Goal: Information Seeking & Learning: Learn about a topic

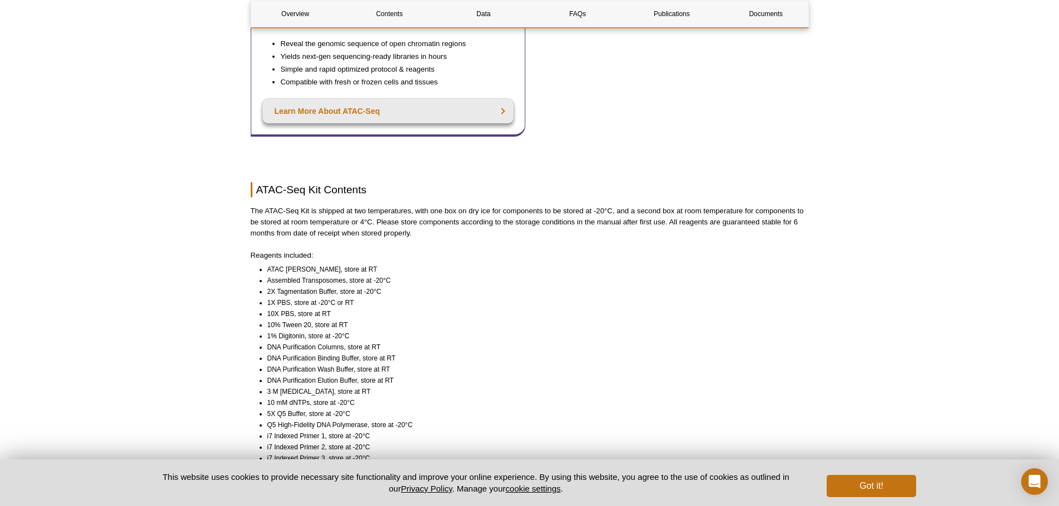
scroll to position [500, 0]
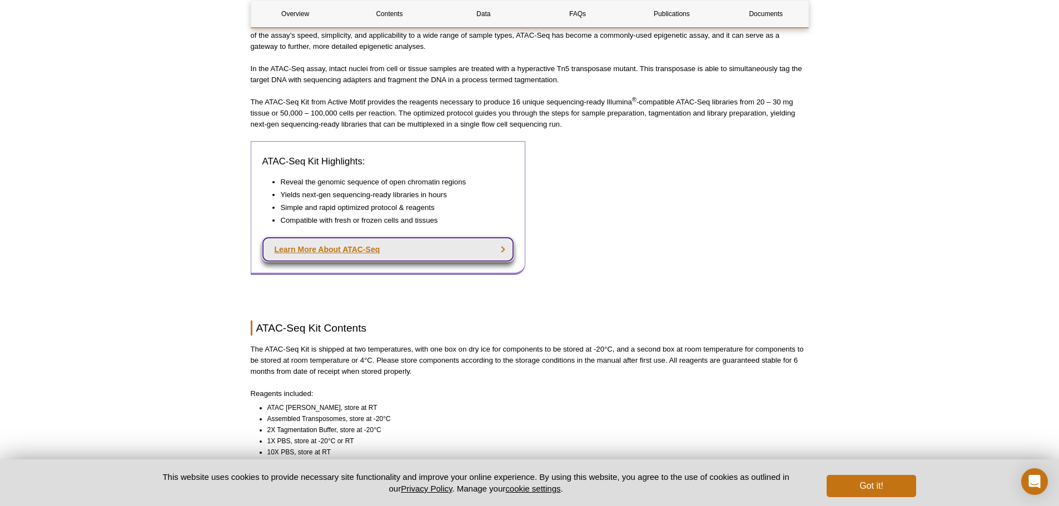
click at [367, 239] on link "Learn More About ATAC-Seq" at bounding box center [388, 249] width 252 height 24
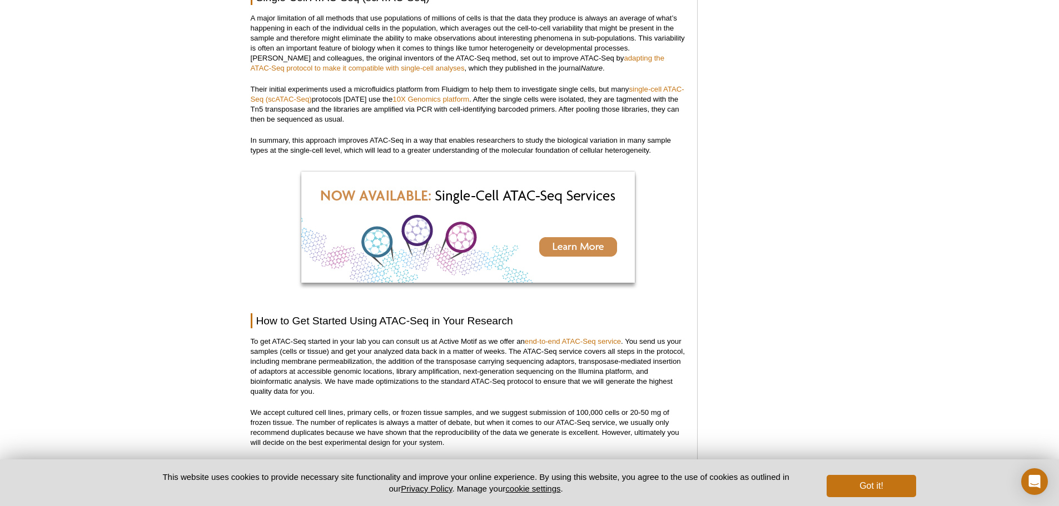
scroll to position [2457, 0]
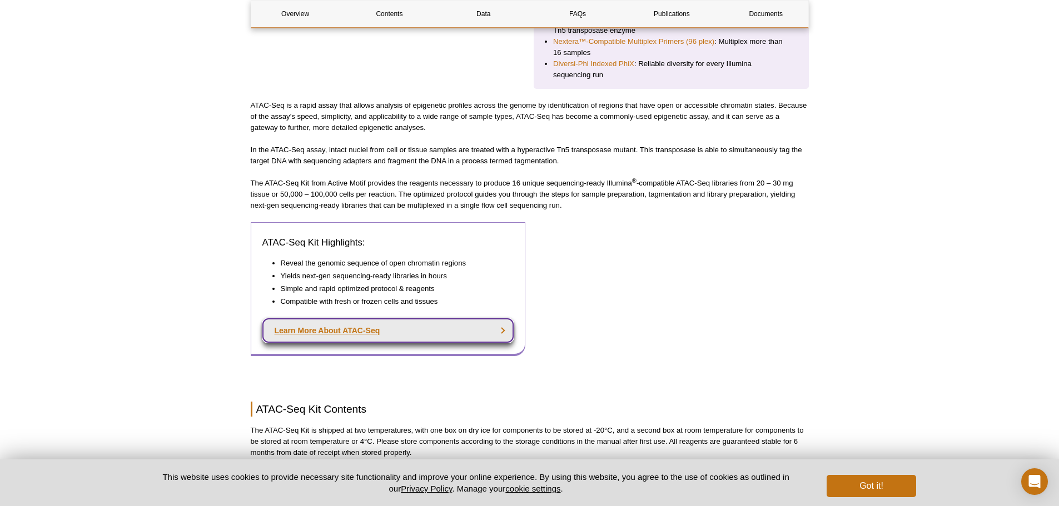
click at [443, 319] on link "Learn More About ATAC-Seq" at bounding box center [388, 331] width 252 height 24
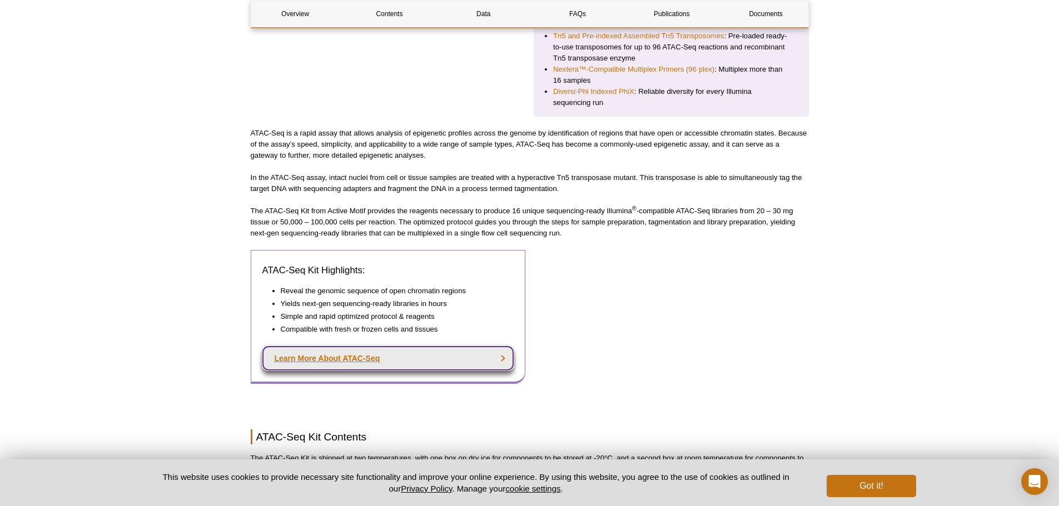
scroll to position [419, 0]
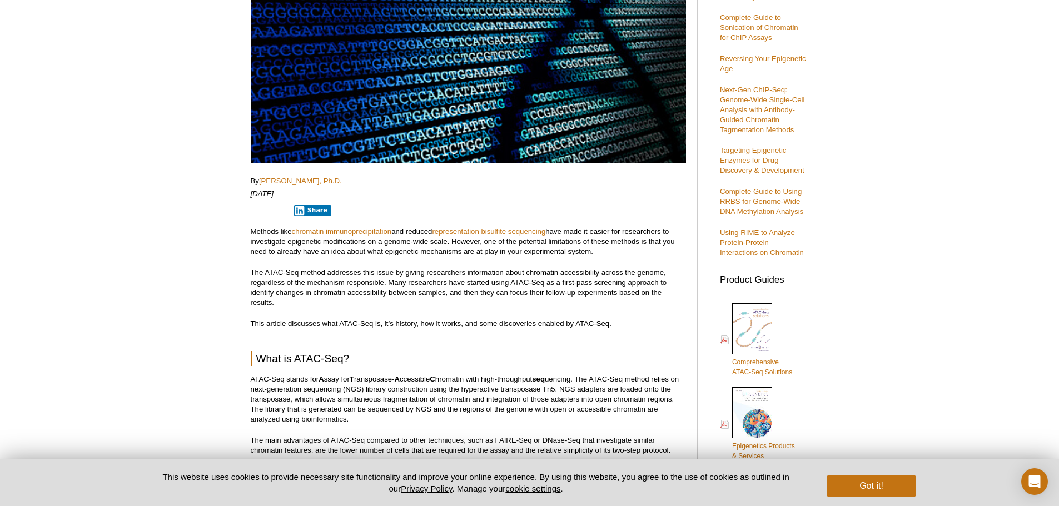
scroll to position [222, 0]
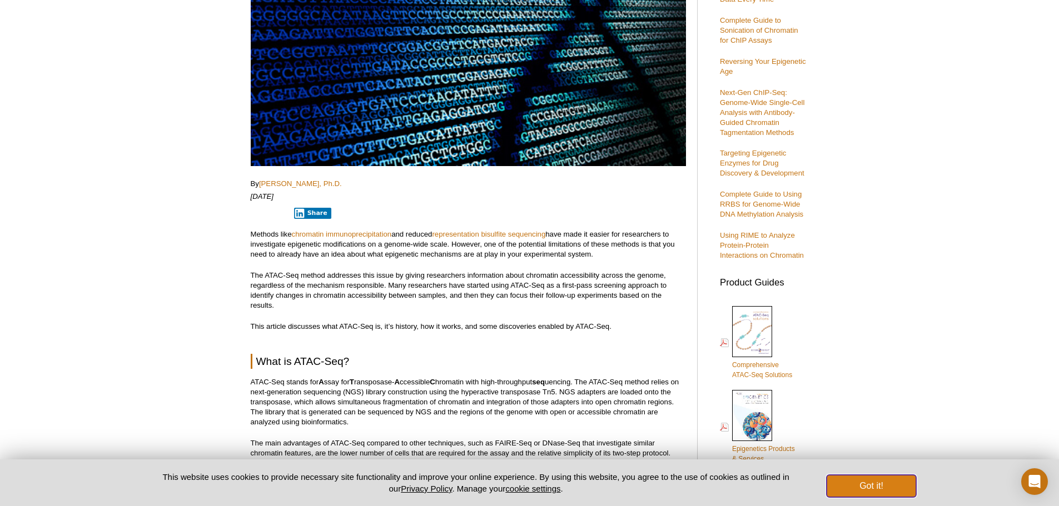
click at [876, 481] on button "Got it!" at bounding box center [871, 486] width 89 height 22
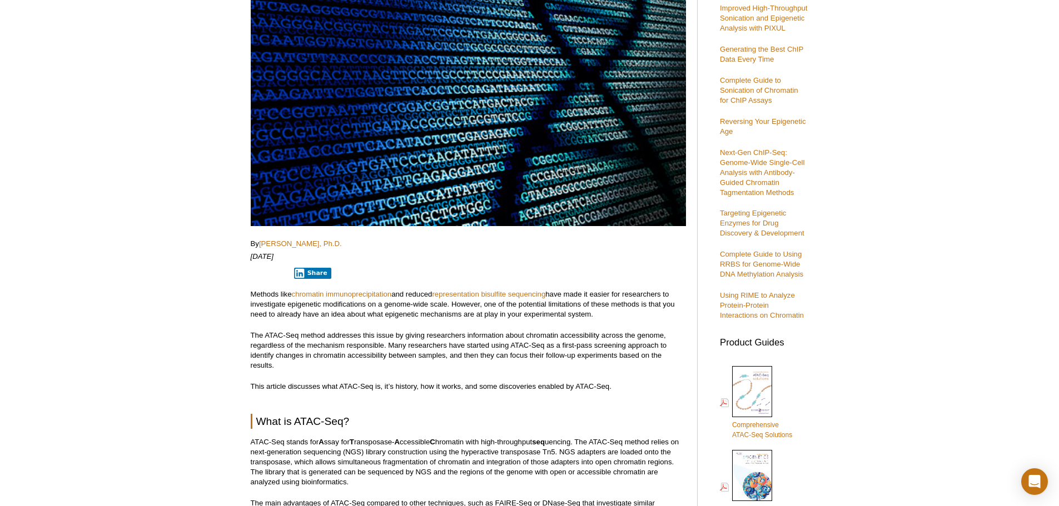
scroll to position [167, 0]
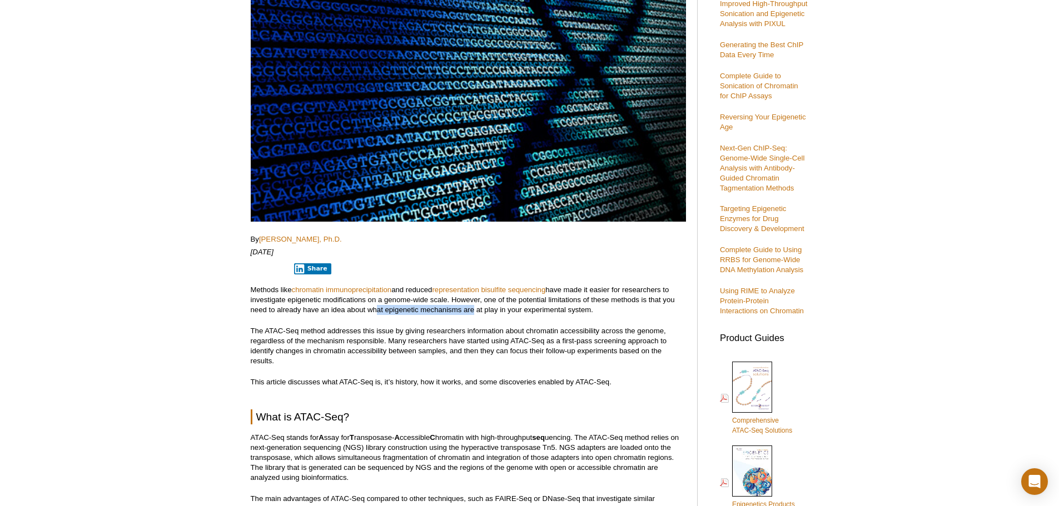
drag, startPoint x: 371, startPoint y: 312, endPoint x: 469, endPoint y: 313, distance: 97.8
click at [469, 313] on p "Methods like chromatin immunoprecipitation and reduced representation bisulfite…" at bounding box center [468, 300] width 435 height 30
drag, startPoint x: 455, startPoint y: 328, endPoint x: 576, endPoint y: 331, distance: 121.8
click at [576, 331] on p "The ATAC-Seq method addresses this issue by giving researchers information abou…" at bounding box center [468, 346] width 435 height 40
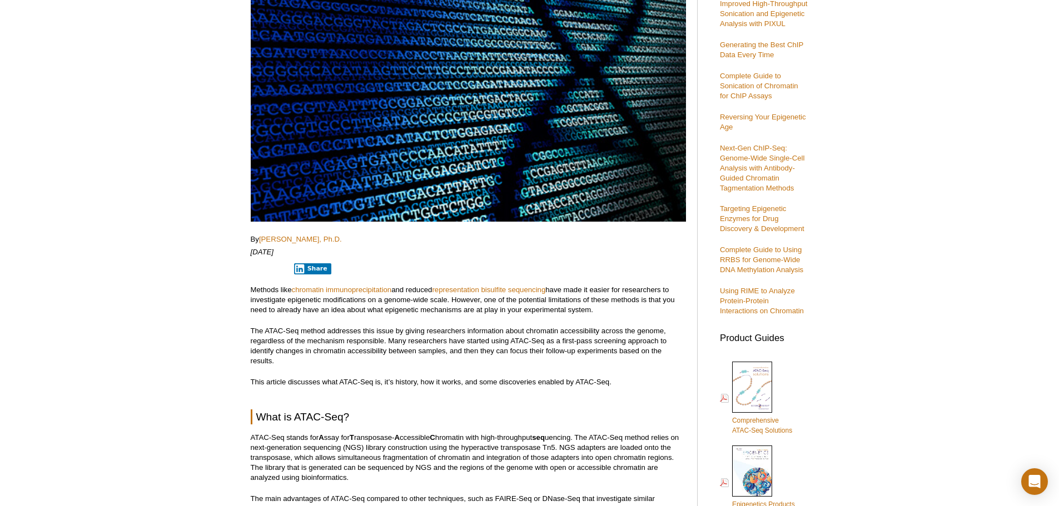
click at [423, 338] on p "The ATAC-Seq method addresses this issue by giving researchers information abou…" at bounding box center [468, 346] width 435 height 40
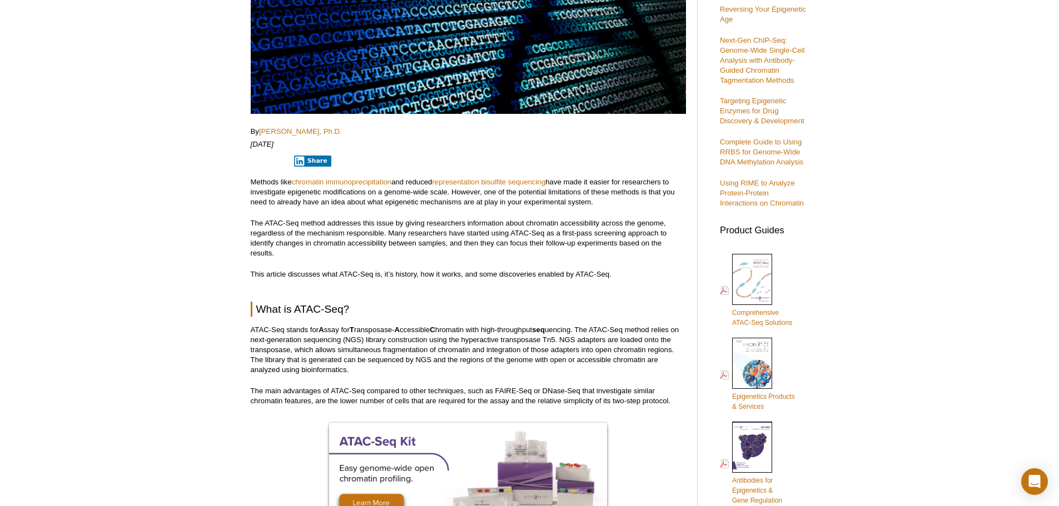
scroll to position [334, 0]
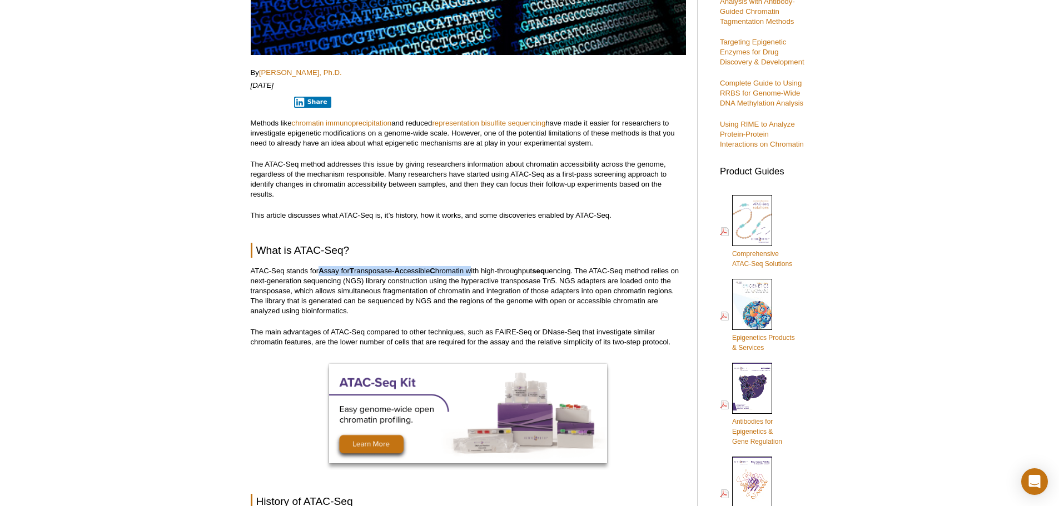
drag, startPoint x: 320, startPoint y: 268, endPoint x: 476, endPoint y: 270, distance: 156.2
click at [476, 270] on p "ATAC-Seq stands for A ssay for T ransposase- A ccessible C hromatin with high-t…" at bounding box center [468, 291] width 435 height 50
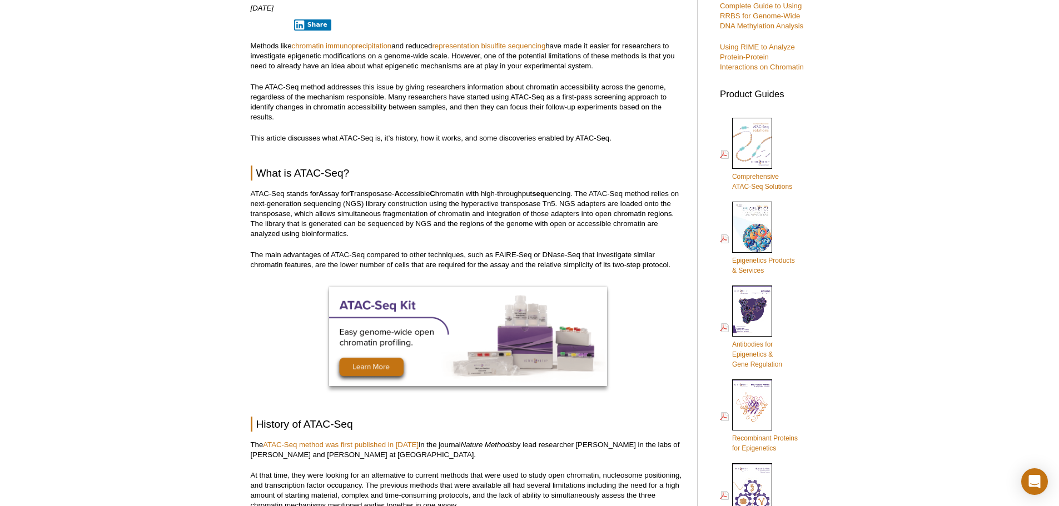
scroll to position [445, 0]
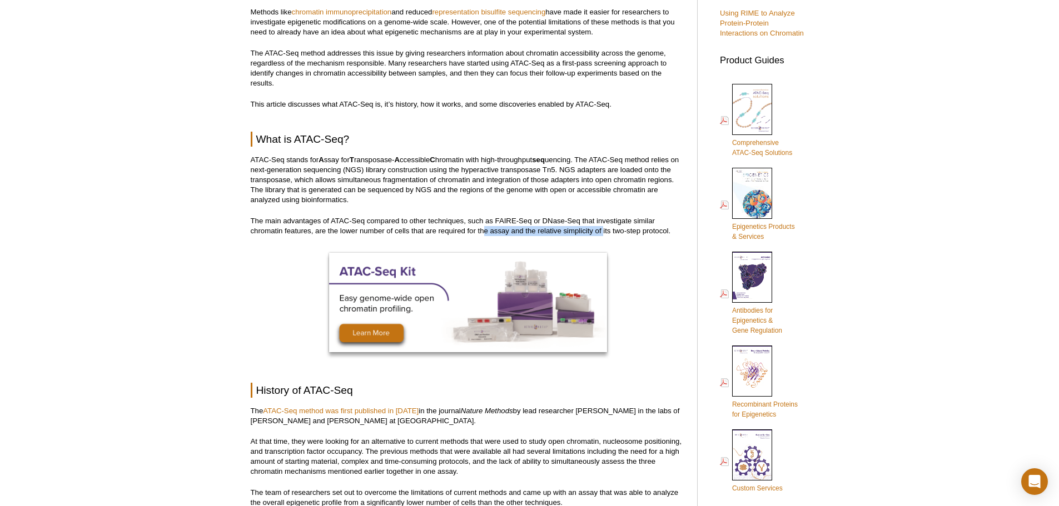
drag, startPoint x: 486, startPoint y: 230, endPoint x: 603, endPoint y: 226, distance: 117.3
click at [603, 226] on p "The main advantages of ATAC-Seq compared to other techniques, such as FAIRE-Seq…" at bounding box center [468, 226] width 435 height 20
click at [630, 235] on p "The main advantages of ATAC-Seq compared to other techniques, such as FAIRE-Seq…" at bounding box center [468, 226] width 435 height 20
drag, startPoint x: 496, startPoint y: 220, endPoint x: 581, endPoint y: 220, distance: 85.6
click at [581, 220] on p "The main advantages of ATAC-Seq compared to other techniques, such as FAIRE-Seq…" at bounding box center [468, 226] width 435 height 20
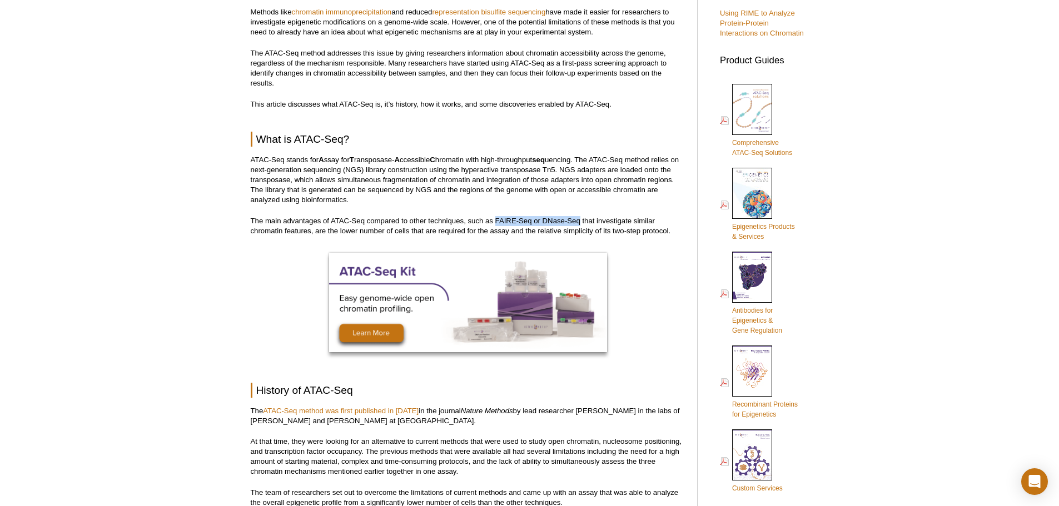
copy p "FAIRE-Seq or DNase-Seq"
click at [382, 410] on link "ATAC-Seq method was first published in [DATE]" at bounding box center [341, 411] width 156 height 8
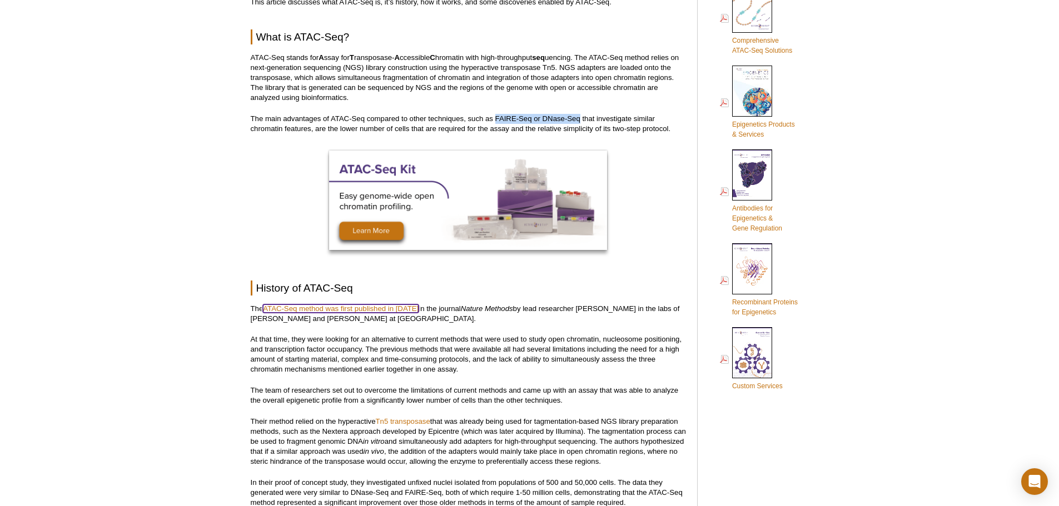
scroll to position [556, 0]
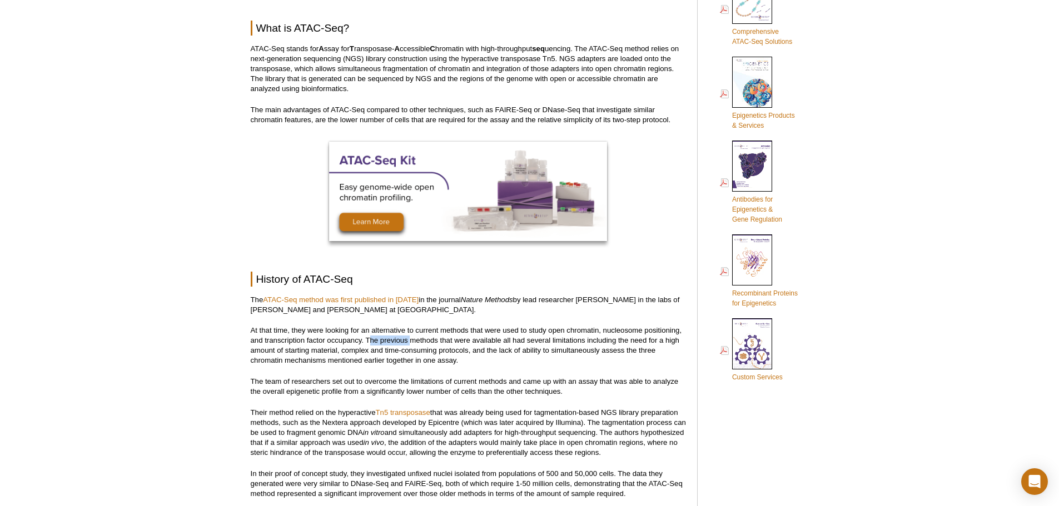
drag, startPoint x: 372, startPoint y: 339, endPoint x: 412, endPoint y: 338, distance: 40.0
click at [412, 338] on p "At that time, they were looking for an alternative to current methods that were…" at bounding box center [468, 346] width 435 height 40
click at [414, 343] on p "At that time, they were looking for an alternative to current methods that were…" at bounding box center [468, 346] width 435 height 40
drag, startPoint x: 341, startPoint y: 352, endPoint x: 486, endPoint y: 349, distance: 145.7
click at [486, 349] on p "At that time, they were looking for an alternative to current methods that were…" at bounding box center [468, 346] width 435 height 40
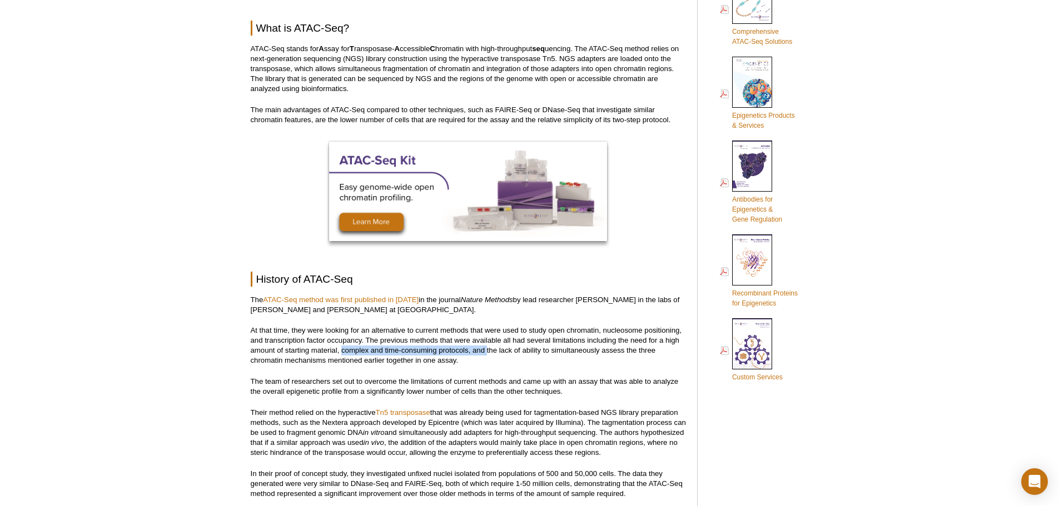
click at [480, 355] on p "At that time, they were looking for an alternative to current methods that were…" at bounding box center [468, 346] width 435 height 40
drag, startPoint x: 371, startPoint y: 352, endPoint x: 464, endPoint y: 348, distance: 92.9
click at [464, 348] on p "At that time, they were looking for an alternative to current methods that were…" at bounding box center [468, 346] width 435 height 40
click at [492, 356] on p "At that time, they were looking for an alternative to current methods that were…" at bounding box center [468, 346] width 435 height 40
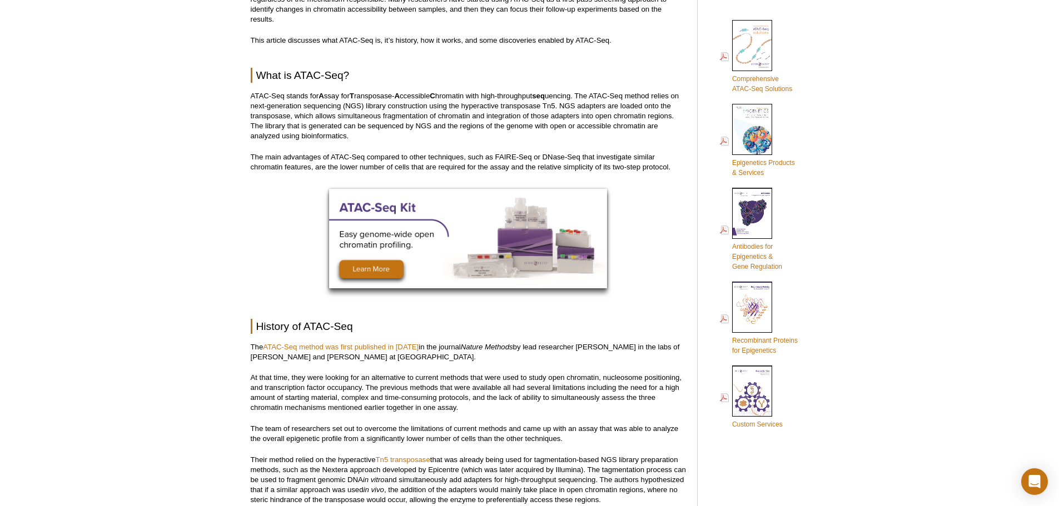
scroll to position [611, 0]
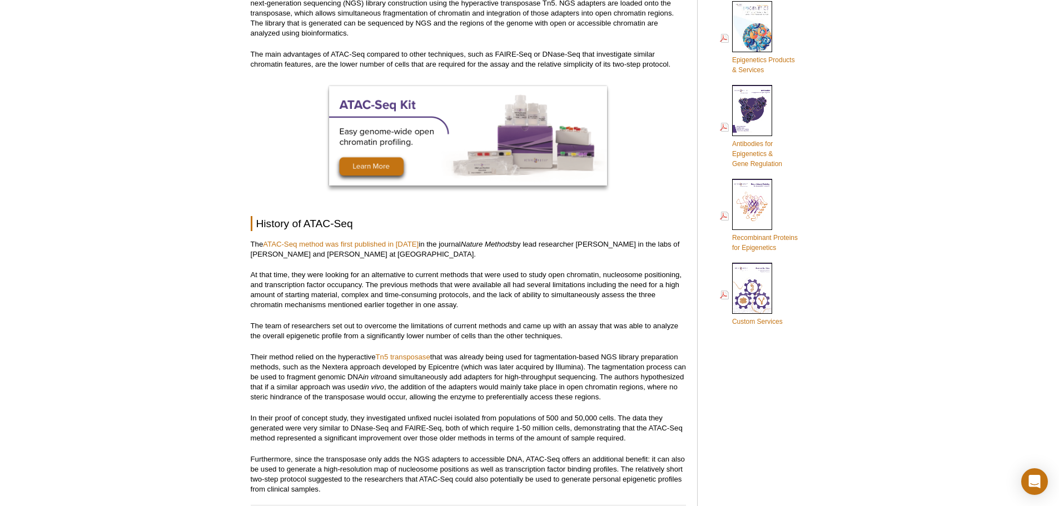
click at [553, 362] on p "Their method relied on the hyperactive Tn5 transposase that was already being u…" at bounding box center [468, 377] width 435 height 50
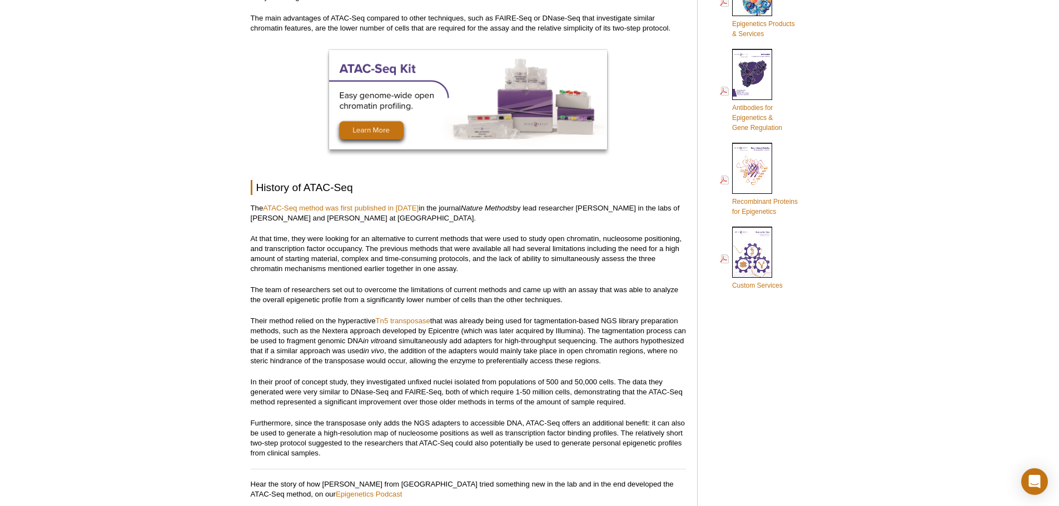
scroll to position [667, 0]
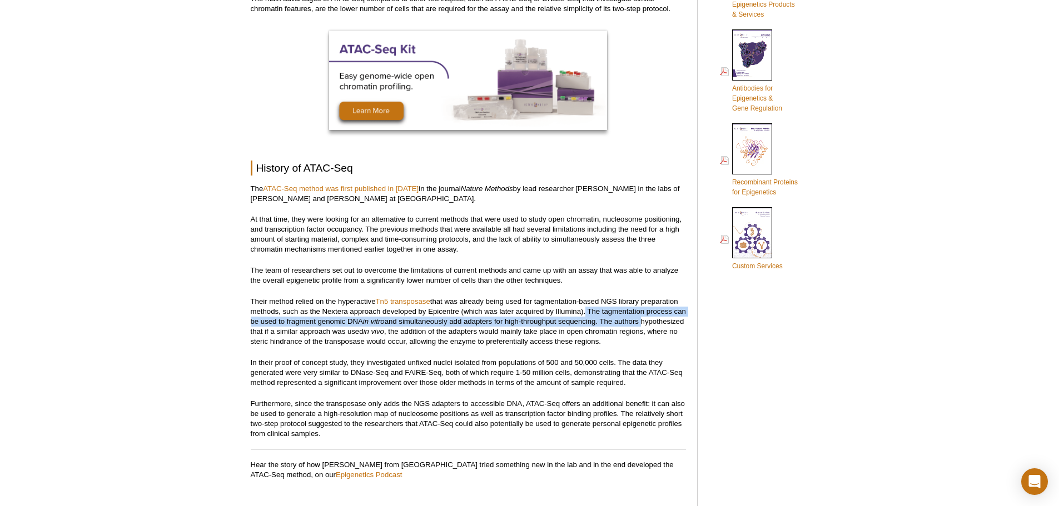
drag, startPoint x: 584, startPoint y: 308, endPoint x: 625, endPoint y: 330, distance: 46.5
click at [674, 326] on p "Their method relied on the hyperactive Tn5 transposase that was already being u…" at bounding box center [468, 322] width 435 height 50
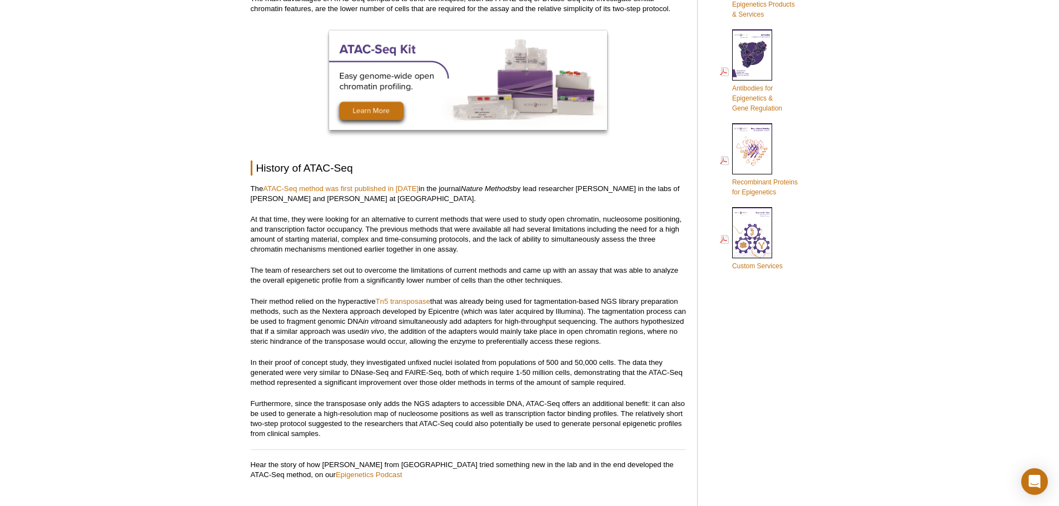
click at [464, 336] on p "Their method relied on the hyperactive Tn5 transposase that was already being u…" at bounding box center [468, 322] width 435 height 50
drag, startPoint x: 589, startPoint y: 307, endPoint x: 474, endPoint y: 326, distance: 116.0
click at [474, 326] on p "Their method relied on the hyperactive Tn5 transposase that was already being u…" at bounding box center [468, 322] width 435 height 50
click at [499, 320] on p "Their method relied on the hyperactive Tn5 transposase that was already being u…" at bounding box center [468, 322] width 435 height 50
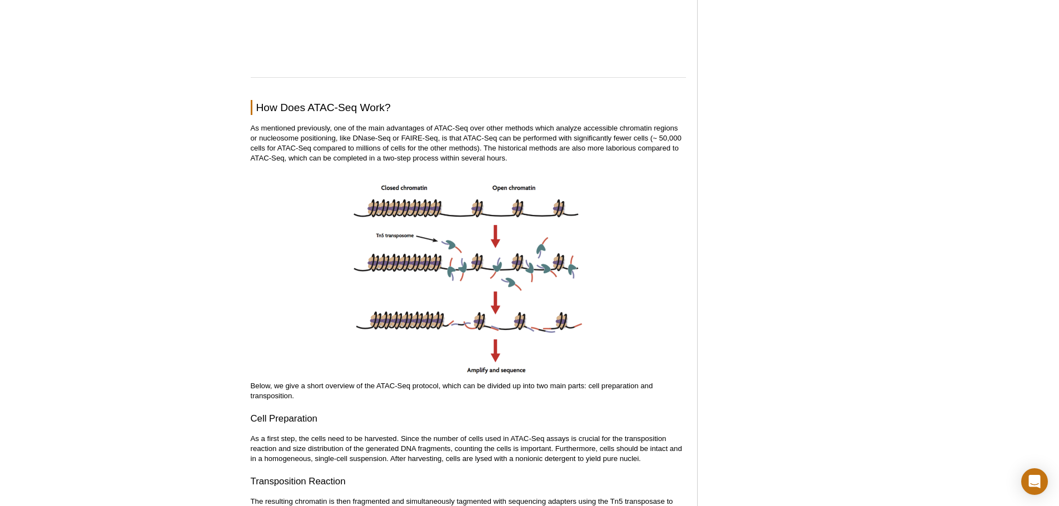
scroll to position [1223, 0]
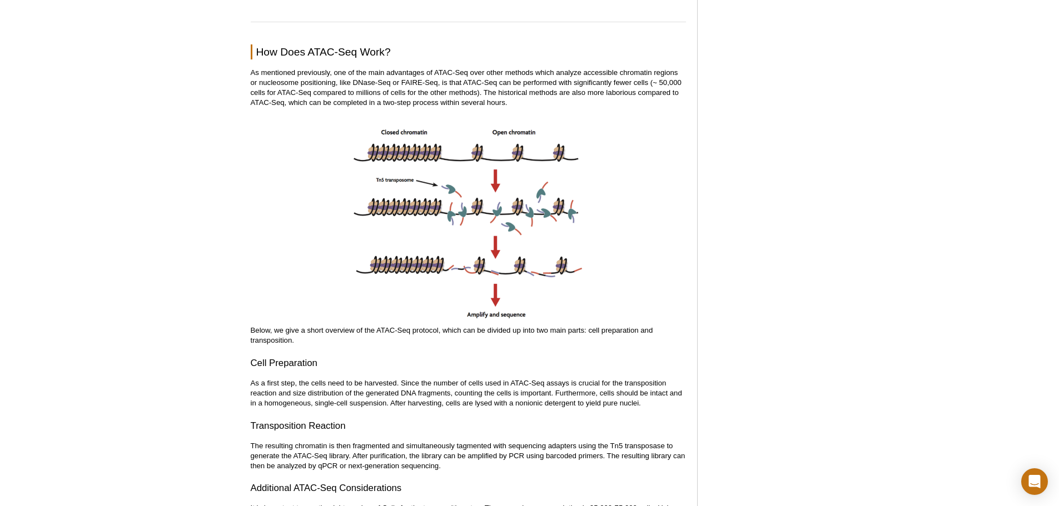
drag, startPoint x: 307, startPoint y: 384, endPoint x: 393, endPoint y: 383, distance: 86.2
click at [393, 383] on p "As a first step, the cells need to be harvested. Since the number of cells used…" at bounding box center [468, 394] width 435 height 30
click at [449, 370] on h3 "Cell Preparation" at bounding box center [468, 363] width 435 height 13
drag, startPoint x: 455, startPoint y: 394, endPoint x: 531, endPoint y: 390, distance: 76.2
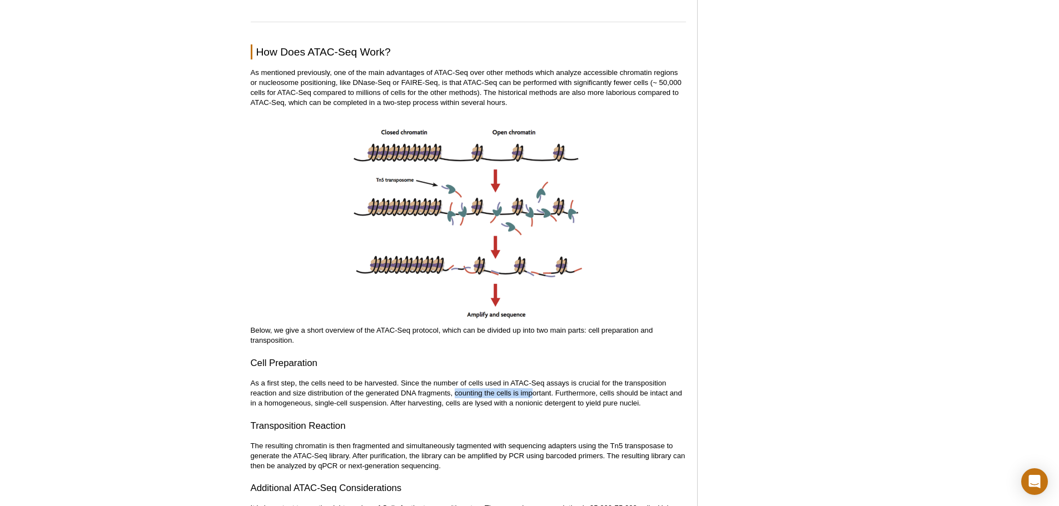
click at [531, 390] on p "As a first step, the cells need to be harvested. Since the number of cells used…" at bounding box center [468, 394] width 435 height 30
click at [499, 408] on p "As a first step, the cells need to be harvested. Since the number of cells used…" at bounding box center [468, 394] width 435 height 30
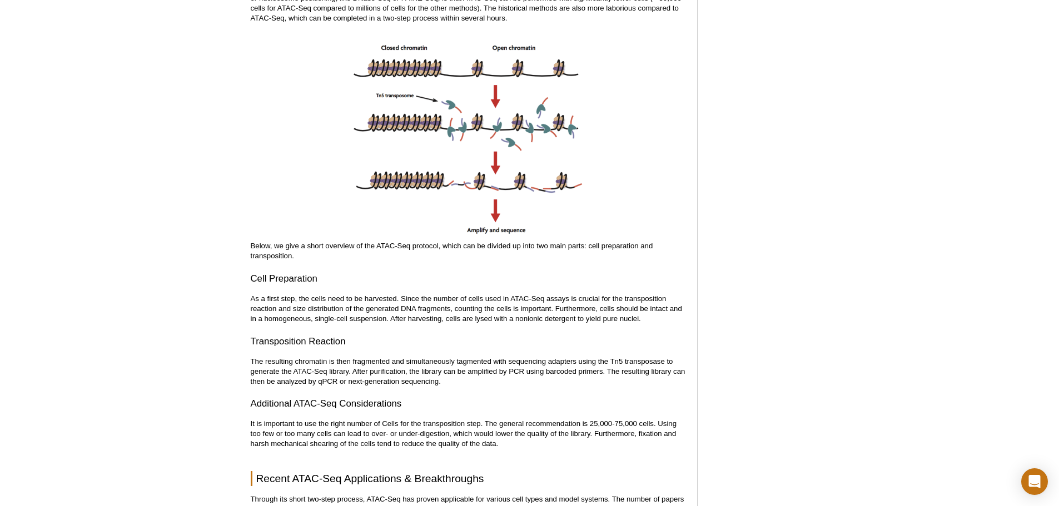
scroll to position [1334, 0]
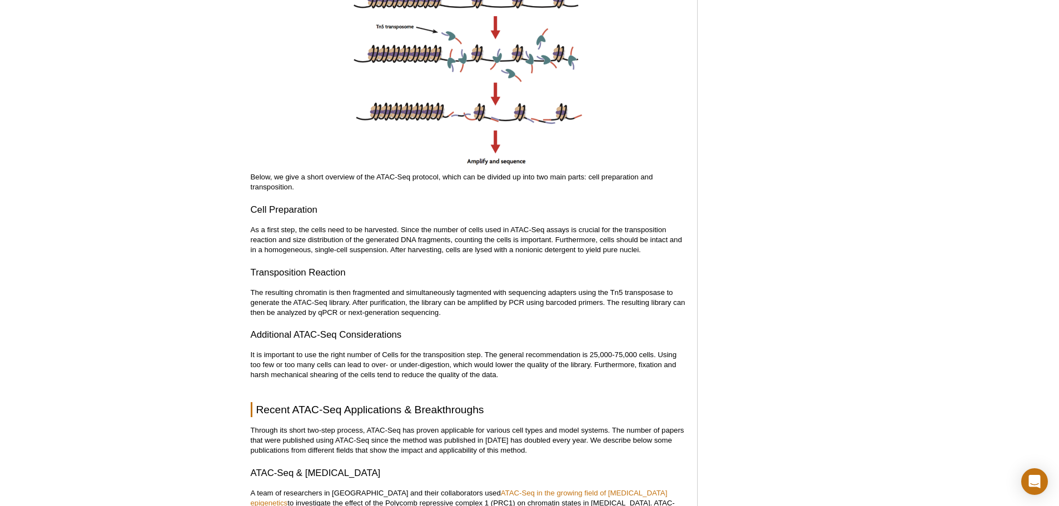
scroll to position [1445, 0]
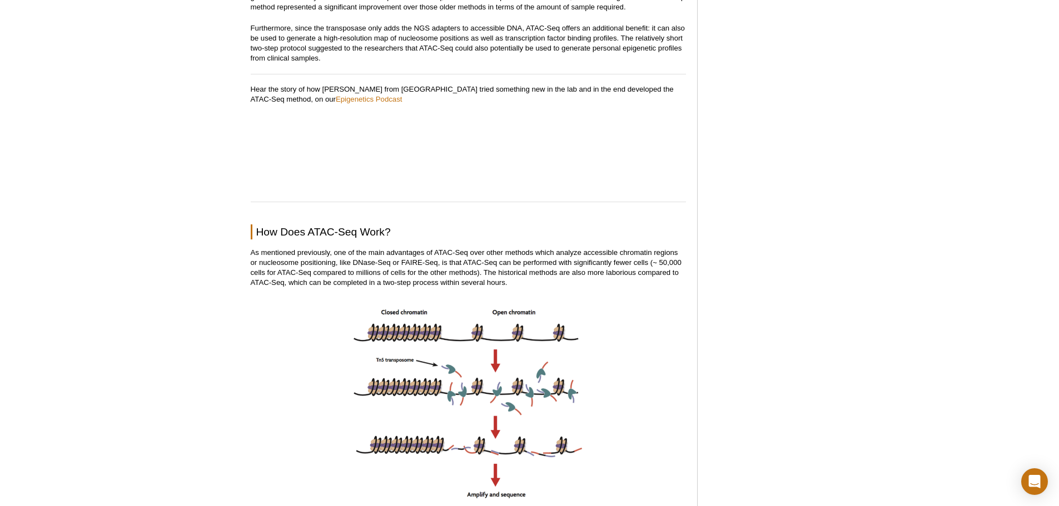
scroll to position [787, 0]
